Goal: Find specific page/section: Find specific page/section

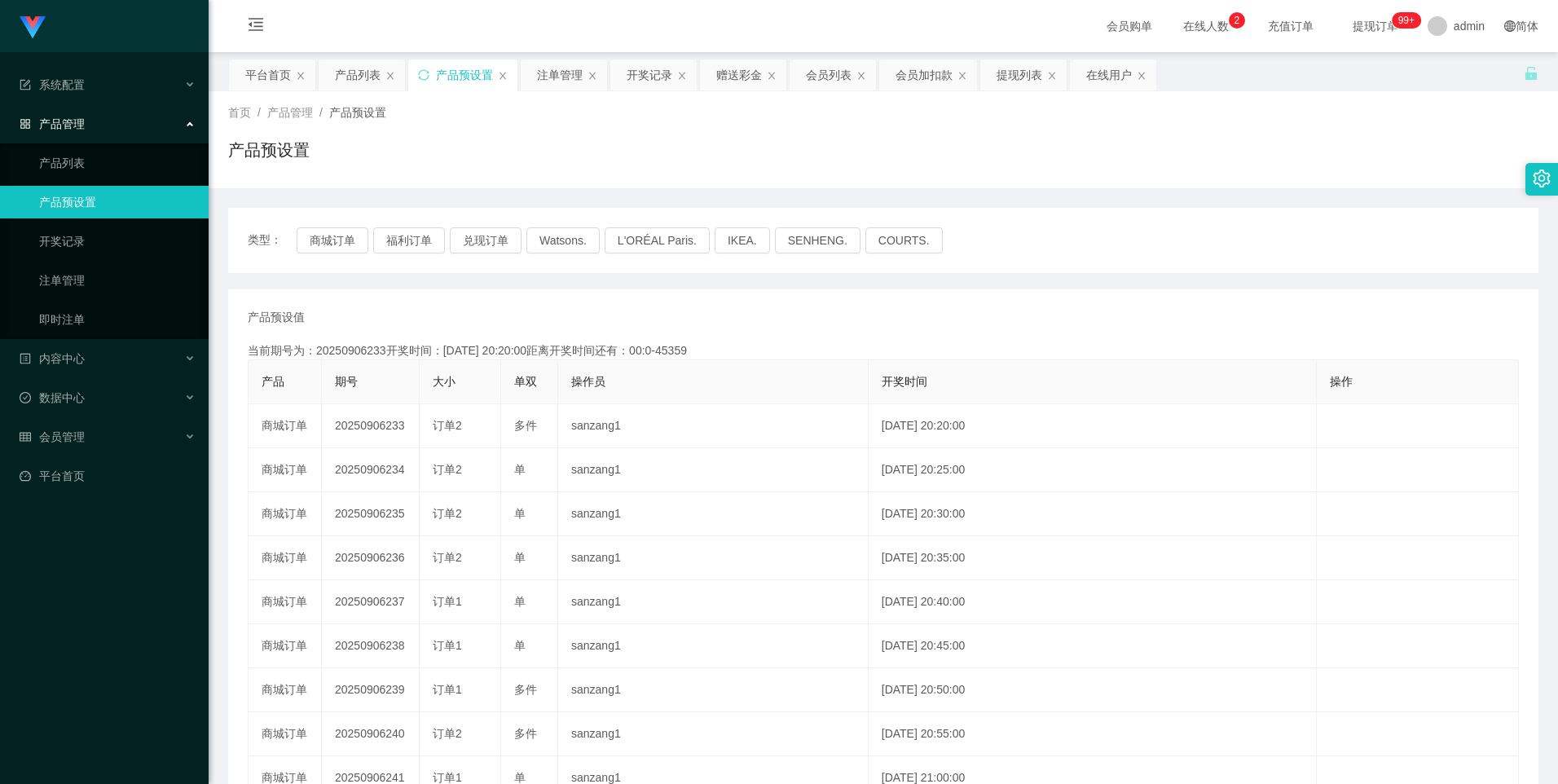
drag, startPoint x: 1017, startPoint y: 80, endPoint x: 1010, endPoint y: 115, distance: 35.7
click at [400, 81] on div "提现列表" at bounding box center [1020, 75] width 46 height 31
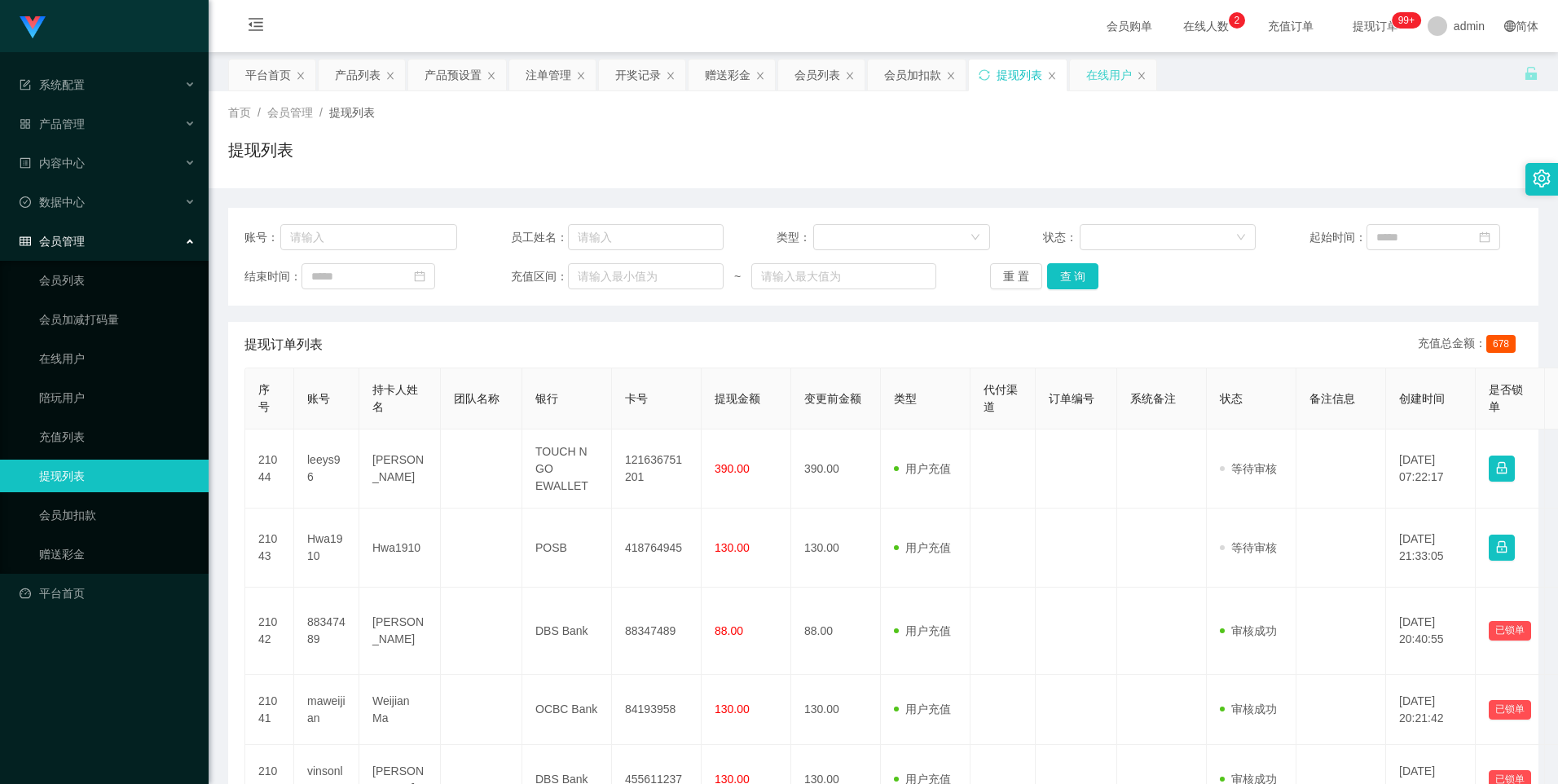
click at [400, 71] on div "在线用户" at bounding box center [1109, 75] width 46 height 31
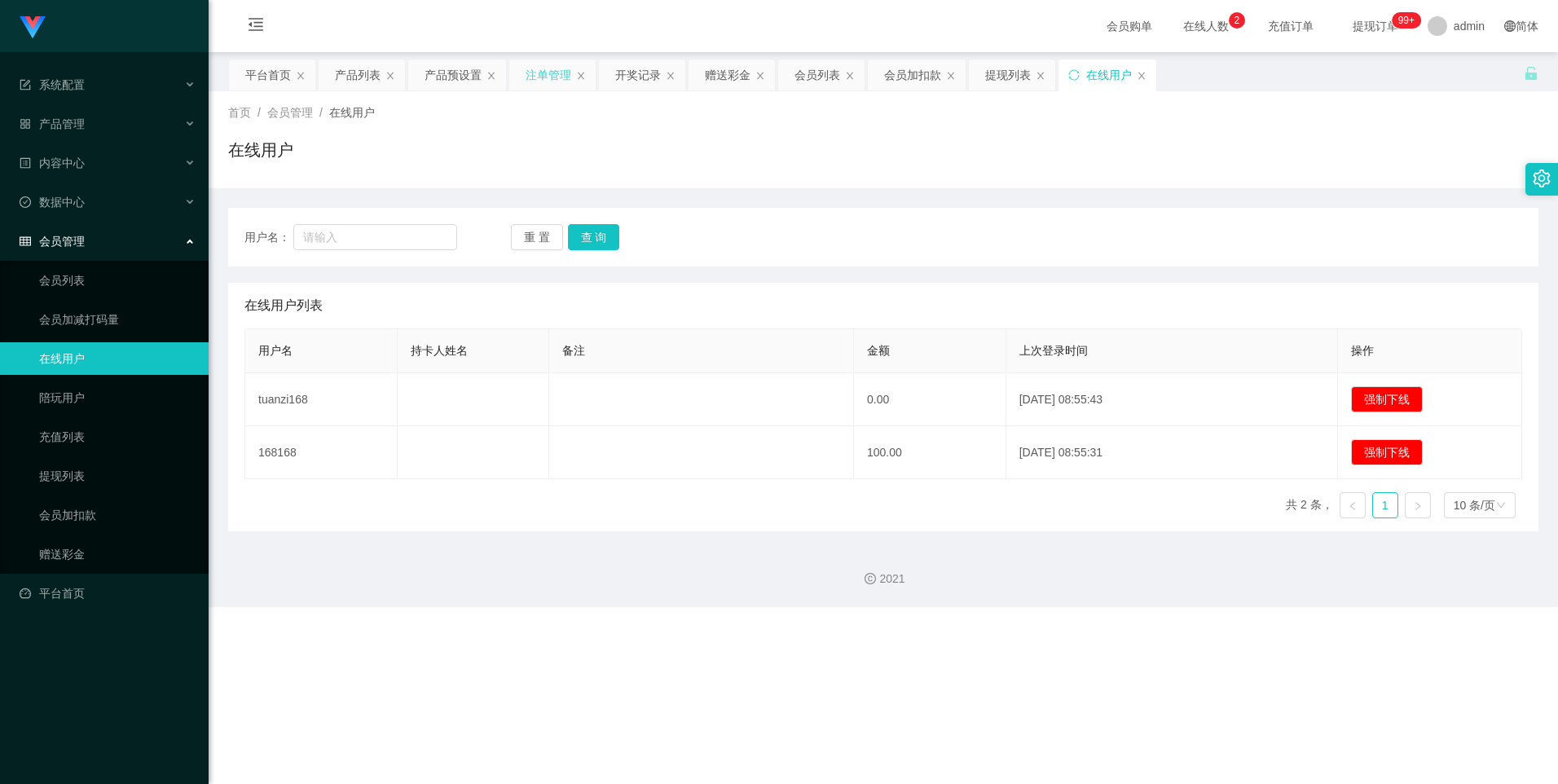
click at [400, 76] on div "注单管理" at bounding box center [549, 75] width 46 height 31
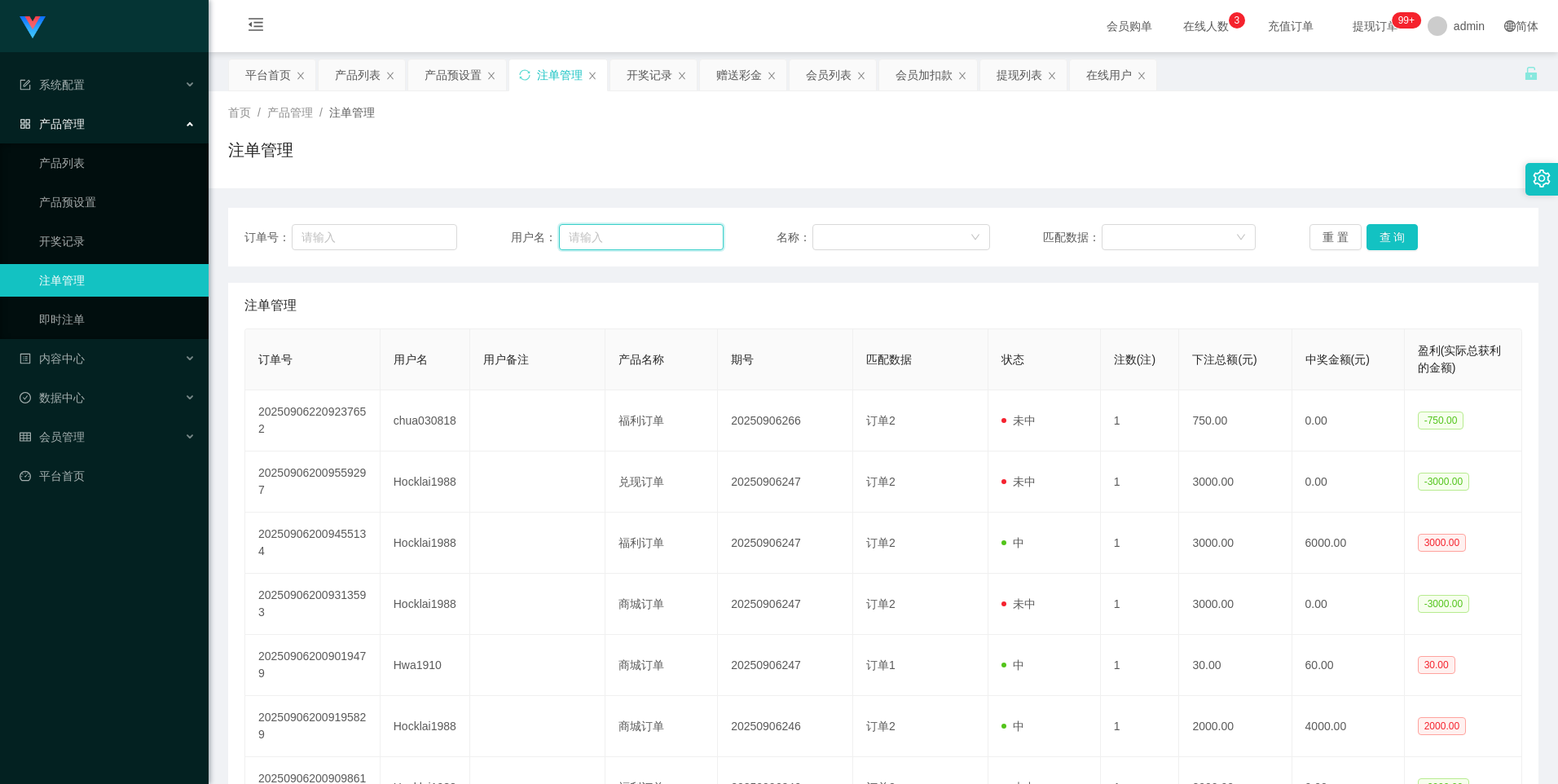
click at [400, 238] on input "text" at bounding box center [642, 236] width 165 height 26
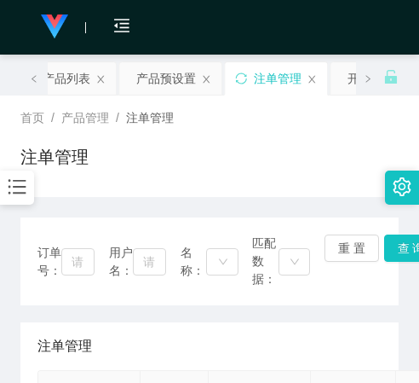
drag, startPoint x: 151, startPoint y: 170, endPoint x: 161, endPoint y: 163, distance: 12.8
click at [151, 170] on div "注单管理" at bounding box center [209, 163] width 378 height 39
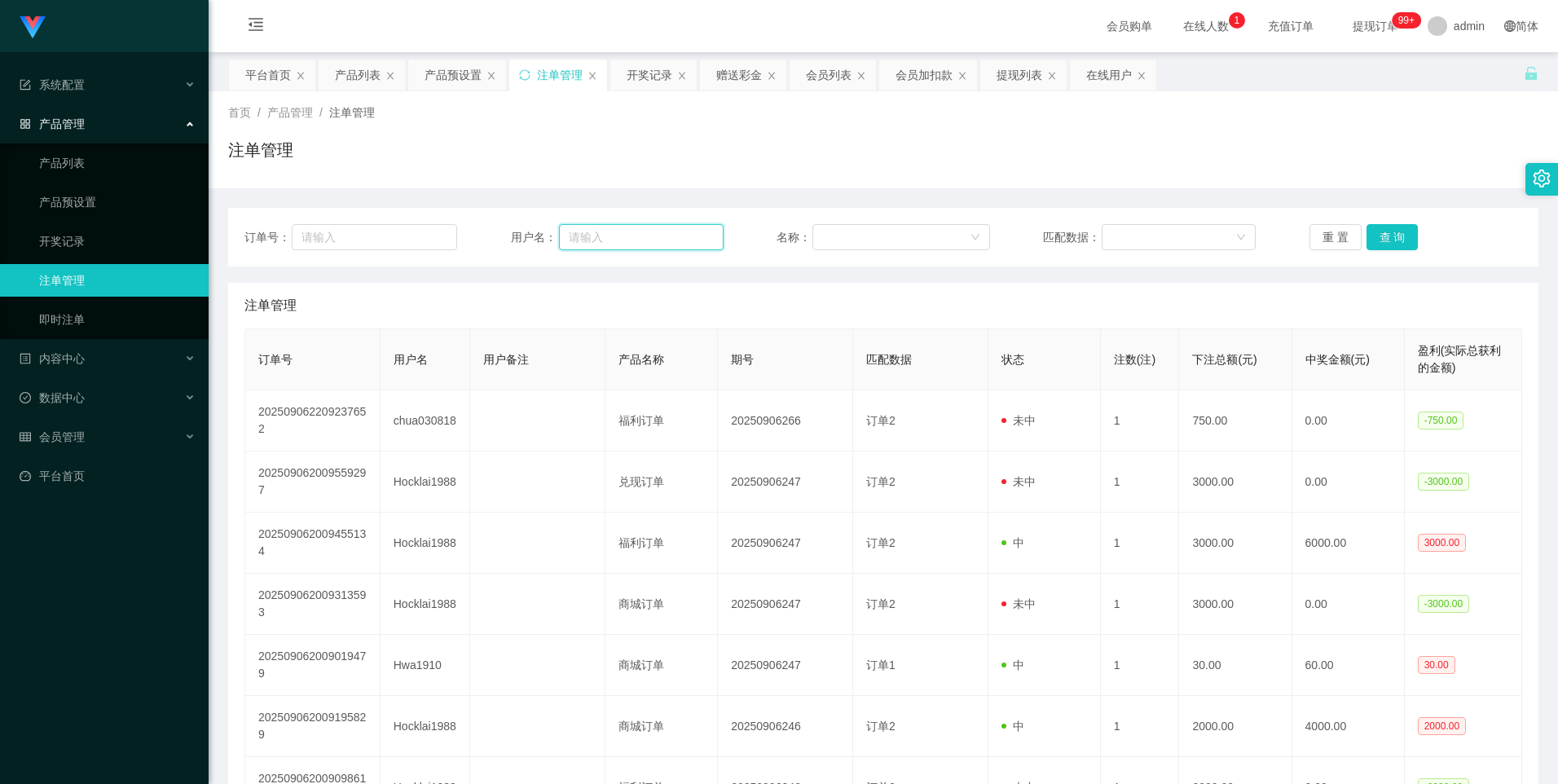
click at [400, 242] on input "text" at bounding box center [642, 236] width 165 height 26
paste input "83559244"
type input "83559244"
click at [400, 243] on button "查 询" at bounding box center [1393, 236] width 53 height 26
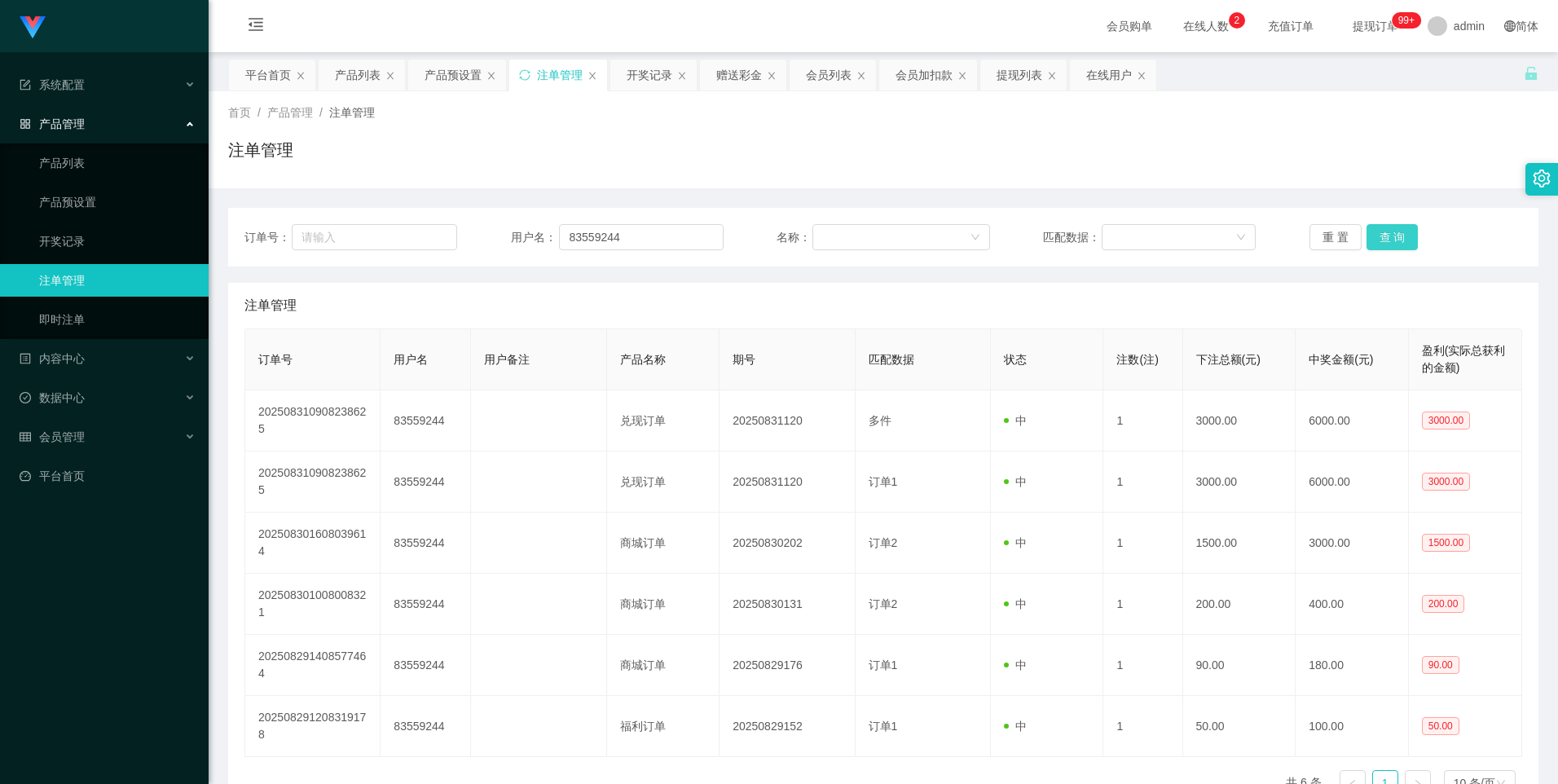
click at [400, 237] on button "查 询" at bounding box center [1393, 236] width 53 height 26
click at [400, 228] on button "查 询" at bounding box center [1393, 236] width 53 height 26
click at [334, 79] on div "产品列表" at bounding box center [362, 75] width 86 height 31
click at [347, 87] on div "产品列表" at bounding box center [358, 75] width 46 height 31
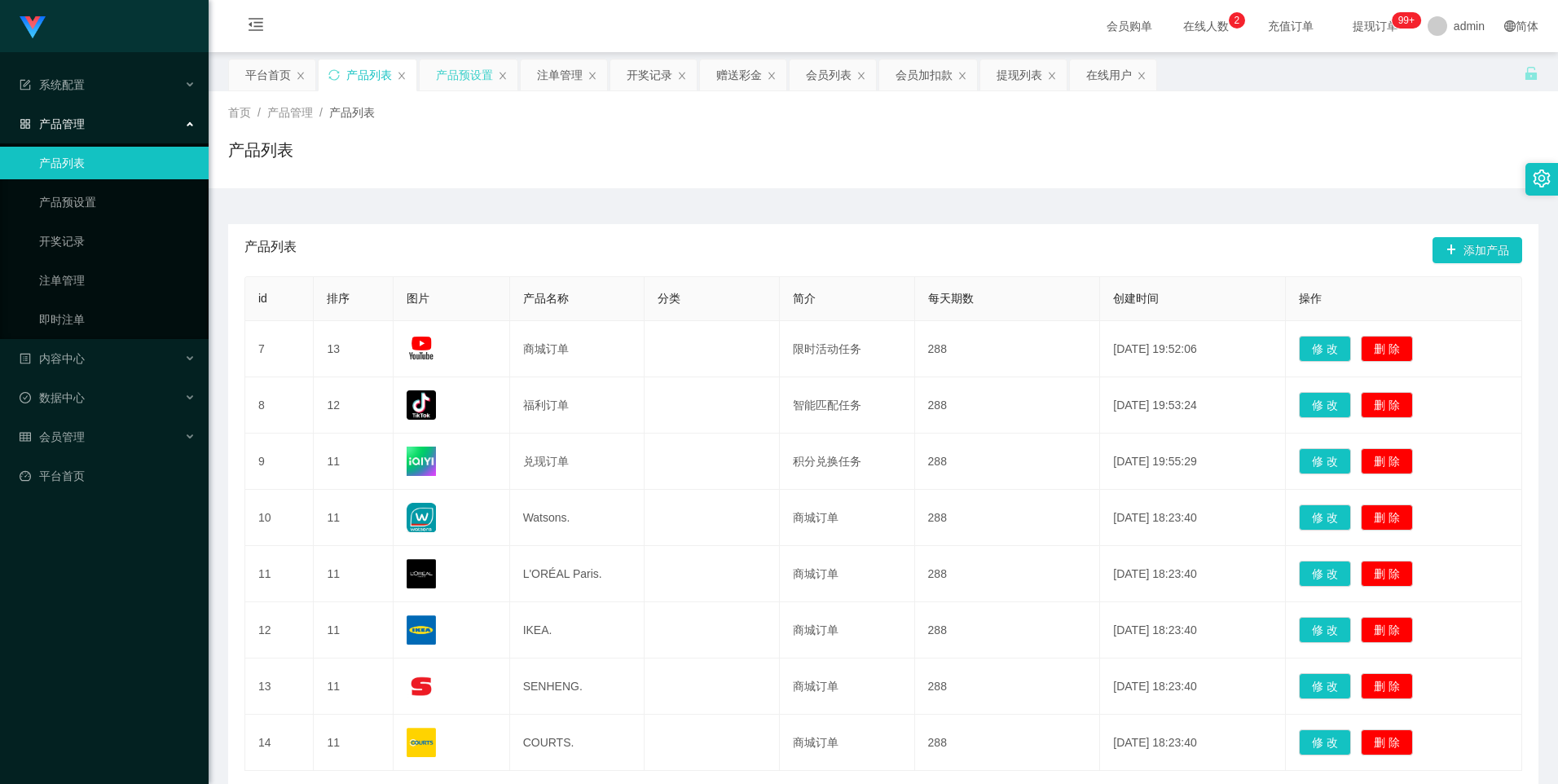
click at [400, 79] on div "产品预设置" at bounding box center [465, 75] width 57 height 31
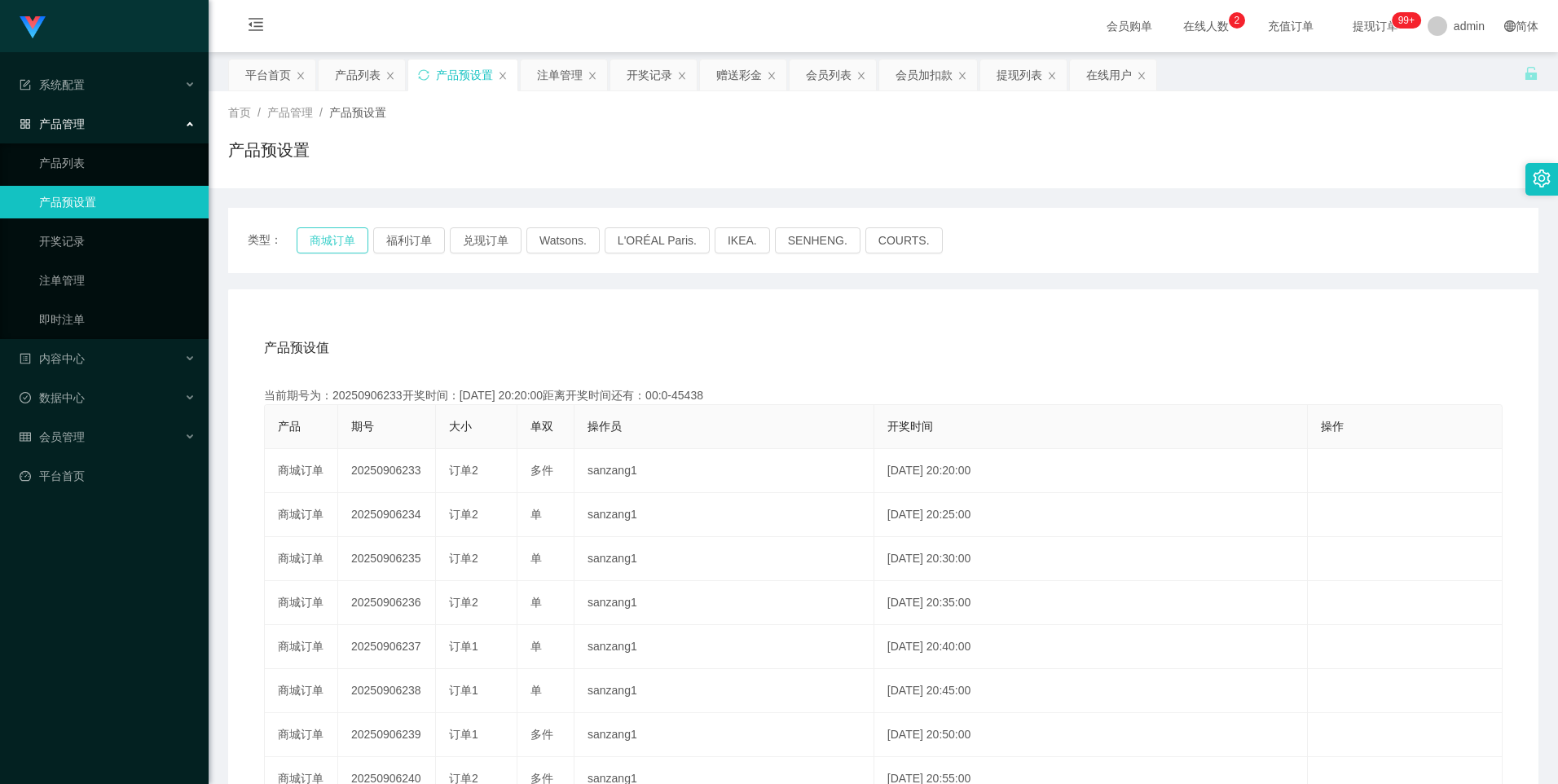
click at [316, 245] on button "商城订单" at bounding box center [332, 240] width 72 height 26
